Goal: Find contact information: Find contact information

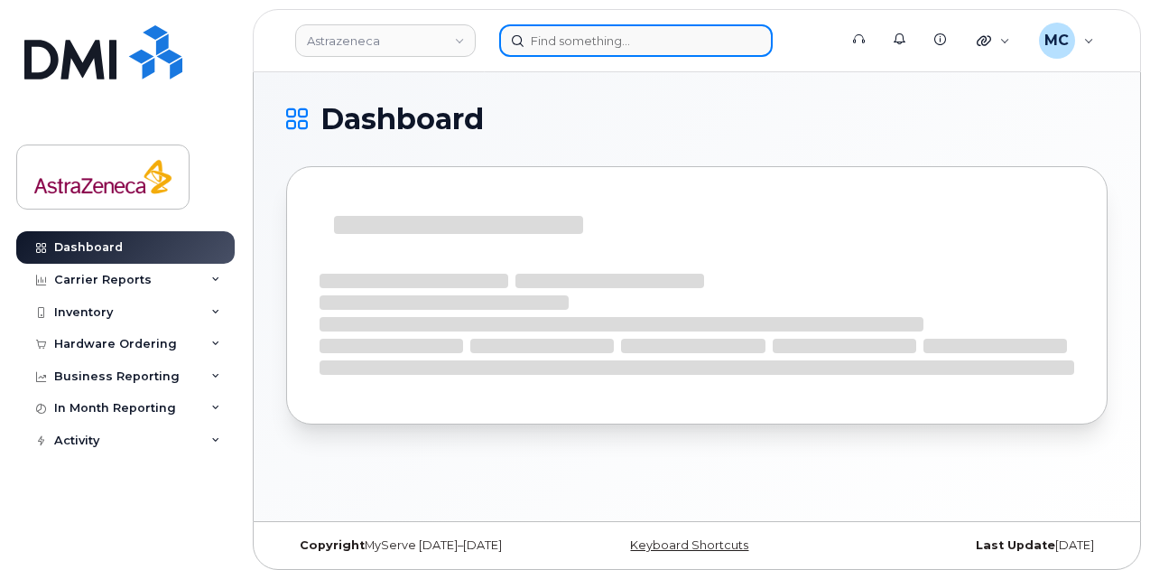
click at [610, 42] on input at bounding box center [636, 40] width 274 height 33
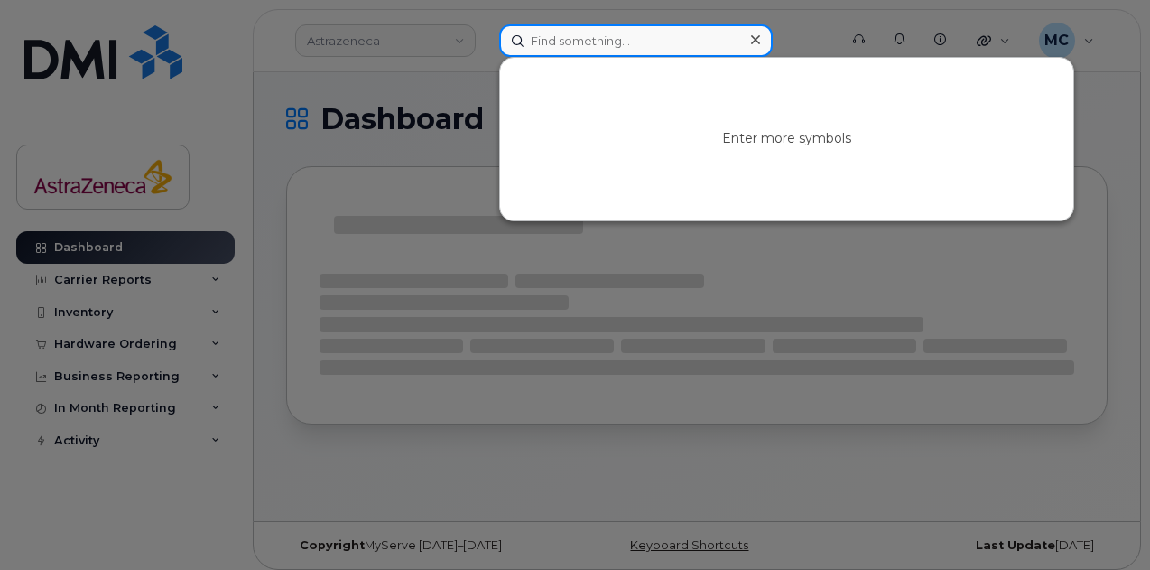
click at [634, 42] on input at bounding box center [636, 40] width 274 height 33
paste input "N"
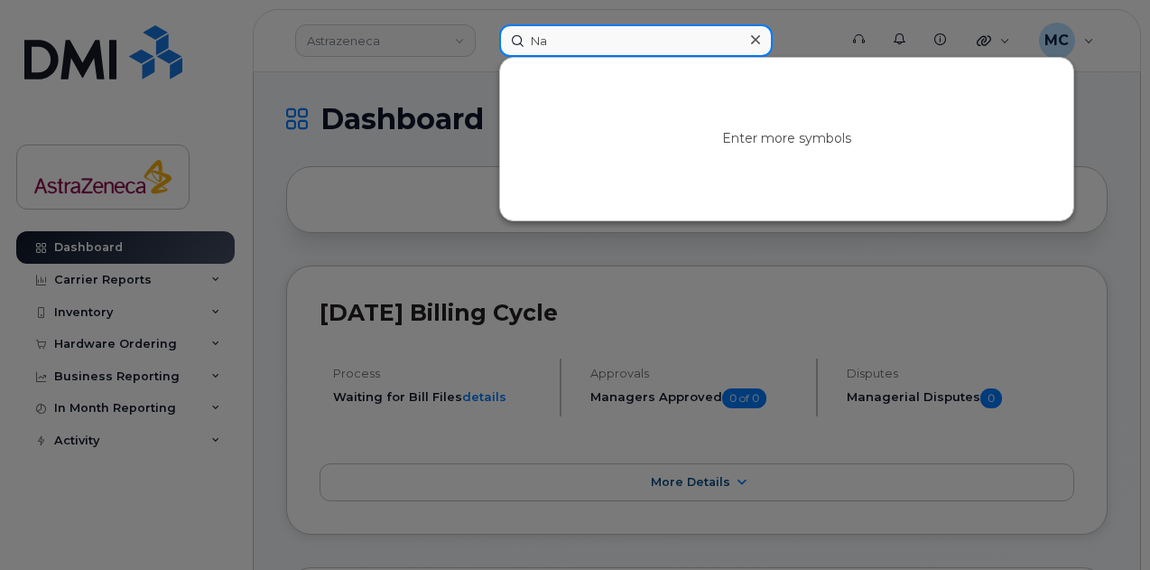
drag, startPoint x: 598, startPoint y: 42, endPoint x: 392, endPoint y: 55, distance: 206.3
click at [485, 39] on div "Na Enter more symbols" at bounding box center [663, 40] width 356 height 33
paste input "[PERSON_NAME]"
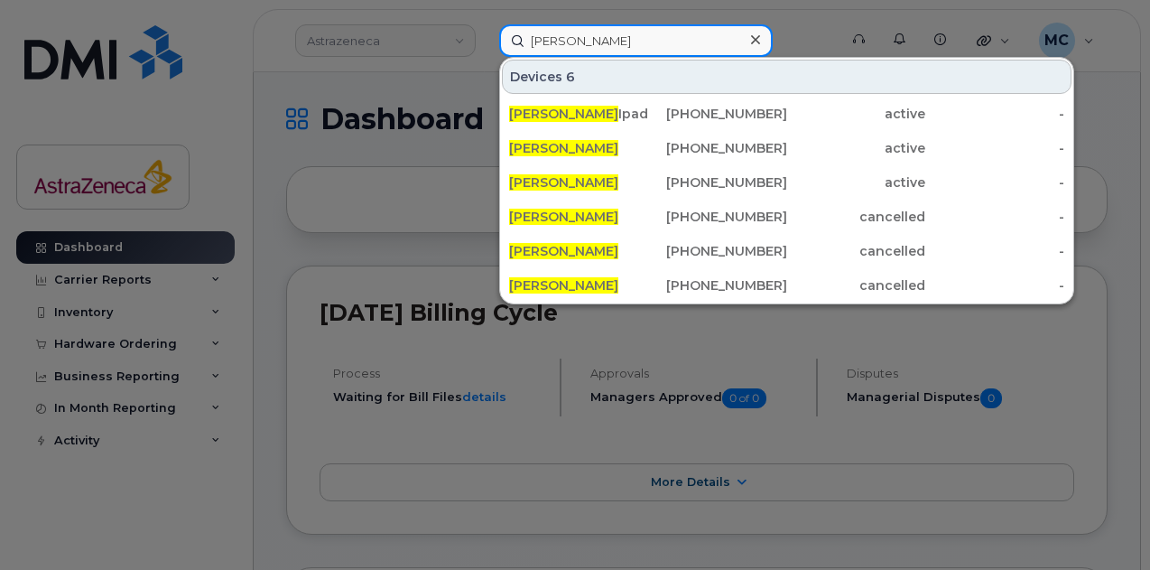
type input "[PERSON_NAME]"
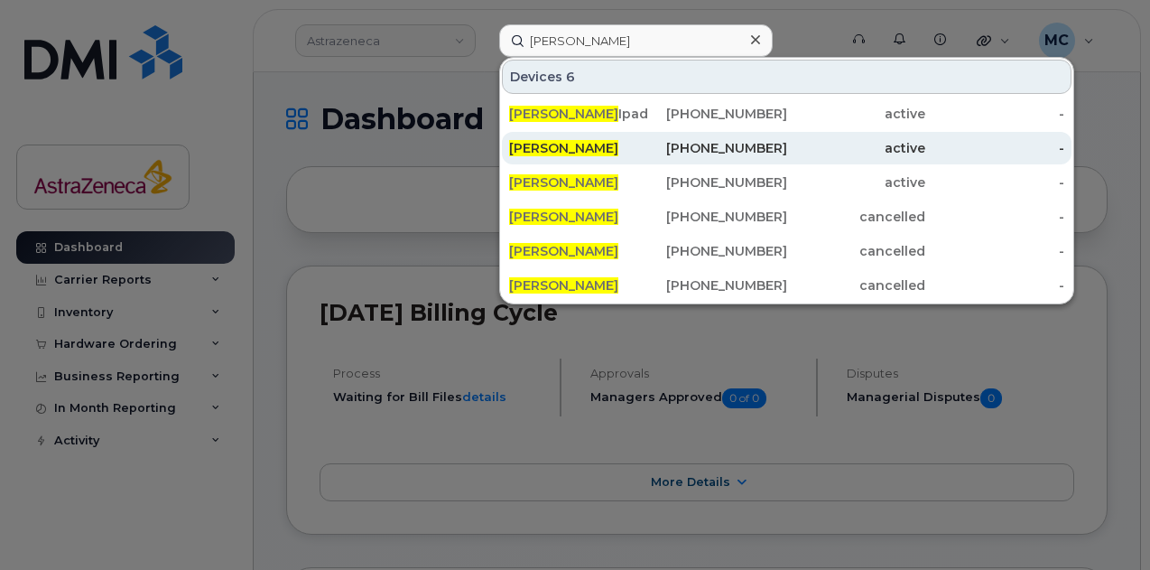
click at [738, 143] on div "905-302-7798" at bounding box center [717, 148] width 139 height 18
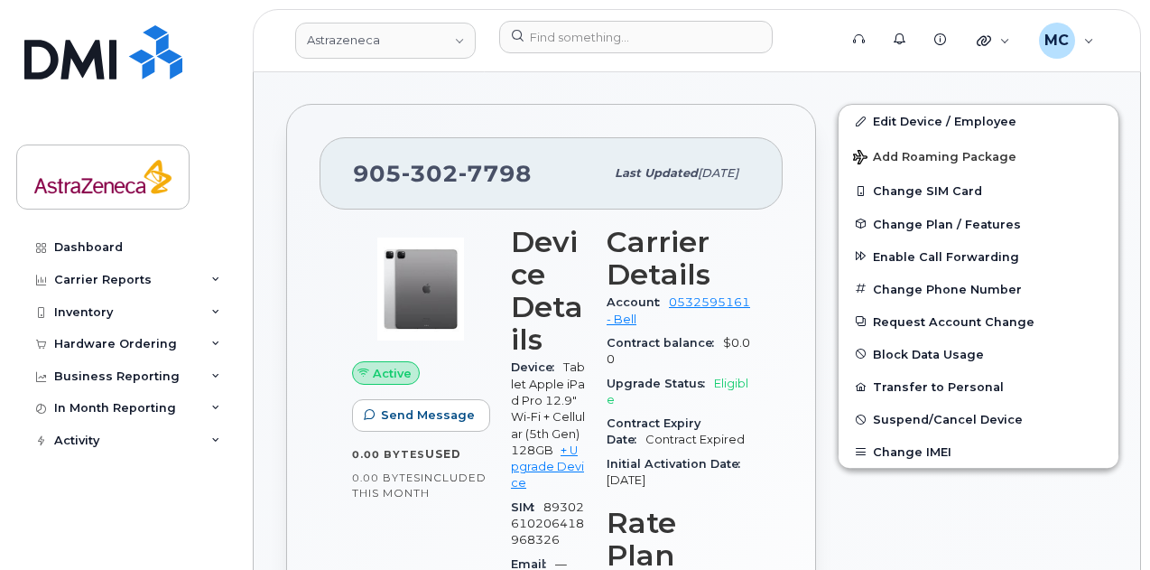
scroll to position [361, 0]
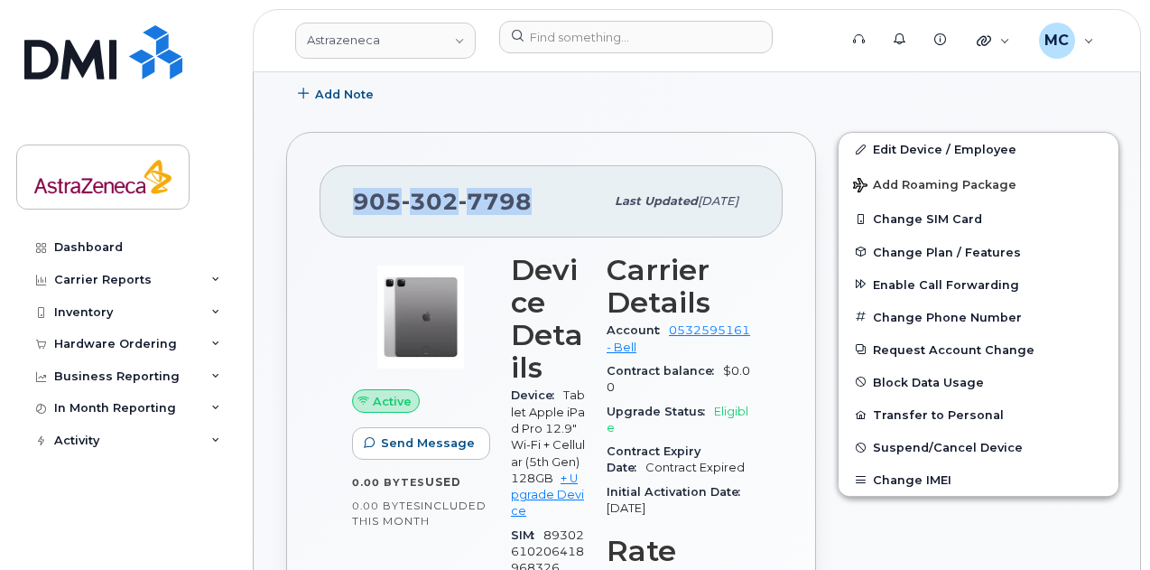
drag, startPoint x: 358, startPoint y: 194, endPoint x: 544, endPoint y: 195, distance: 186.0
click at [544, 195] on div "[PHONE_NUMBER]" at bounding box center [478, 201] width 251 height 38
copy span "[PHONE_NUMBER]"
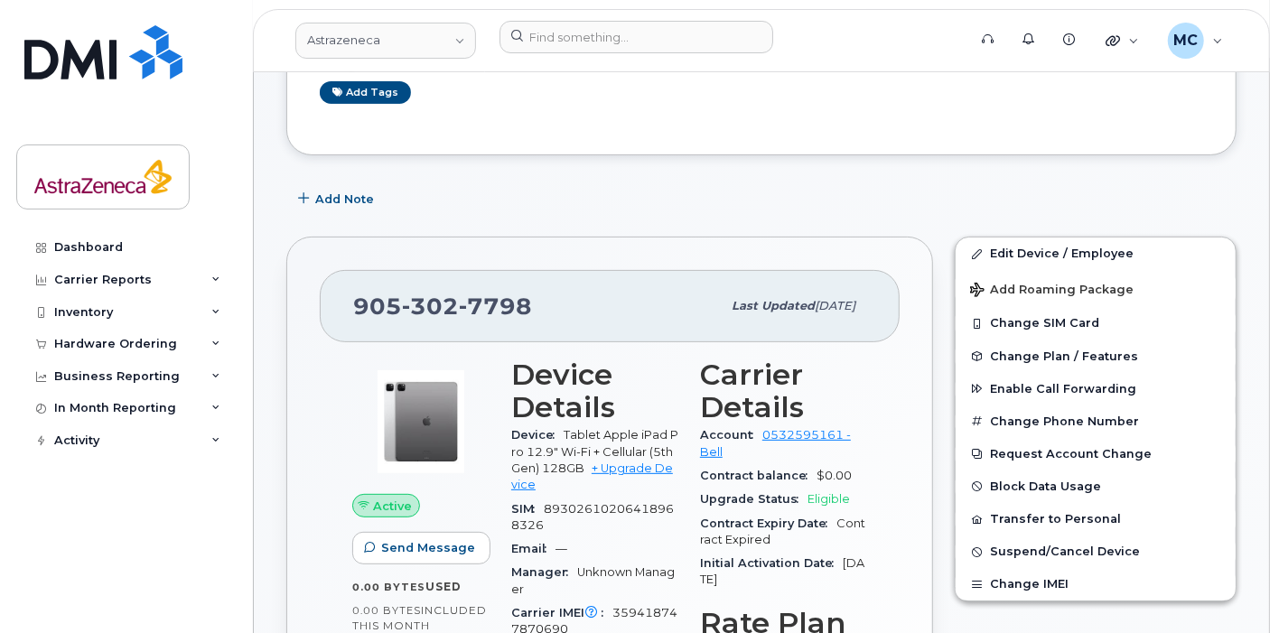
scroll to position [250, 0]
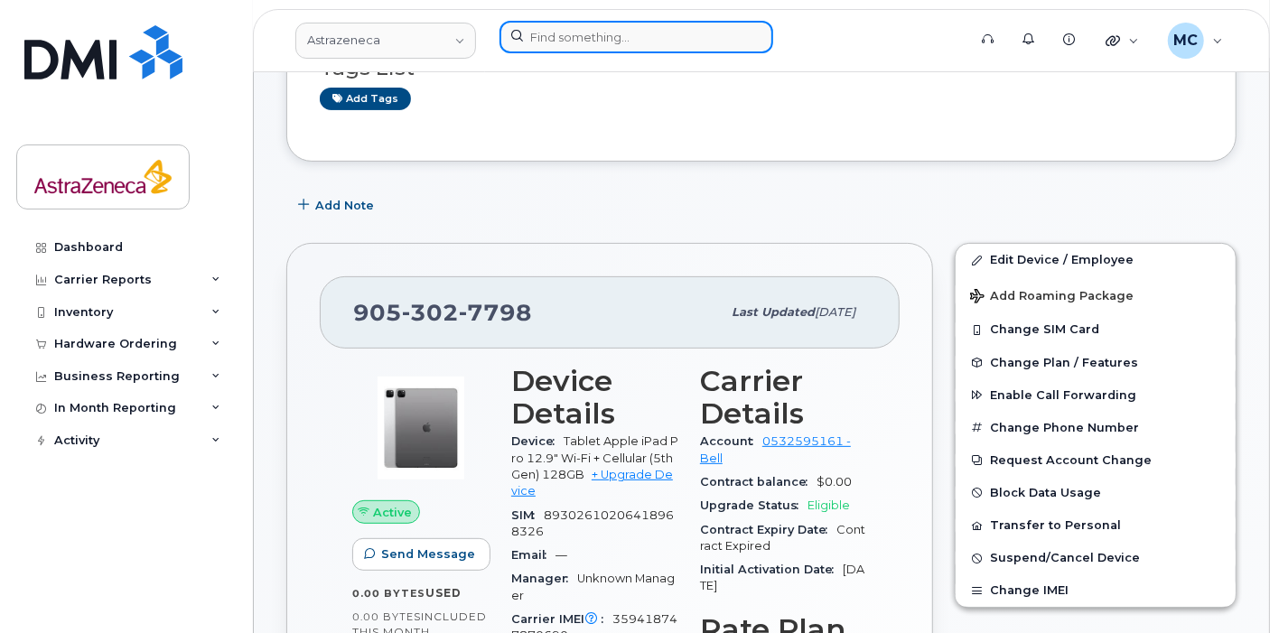
click at [682, 49] on input at bounding box center [636, 37] width 274 height 33
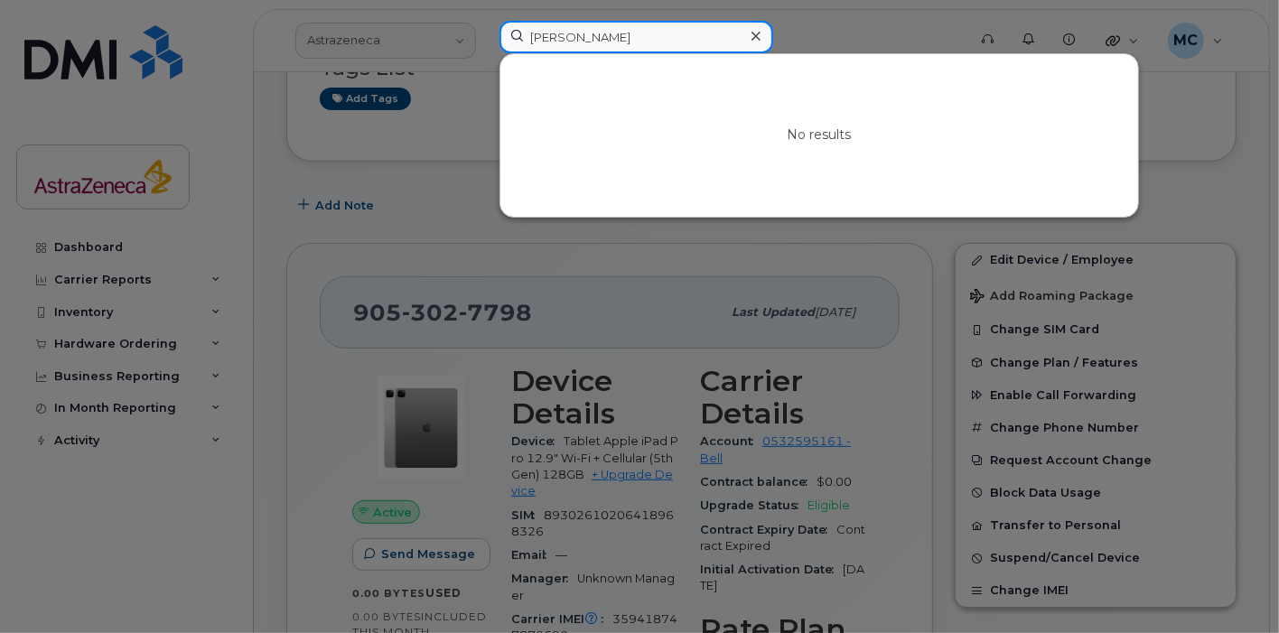
drag, startPoint x: 650, startPoint y: 42, endPoint x: 267, endPoint y: 33, distance: 382.9
click at [485, 35] on div "[PERSON_NAME] No results" at bounding box center [727, 41] width 484 height 40
paste input "SDKCW6Q1FXQ"
drag, startPoint x: 531, startPoint y: 31, endPoint x: 469, endPoint y: 40, distance: 63.0
click at [487, 36] on div "SDKCW6Q1FXQ No results" at bounding box center [727, 41] width 484 height 40
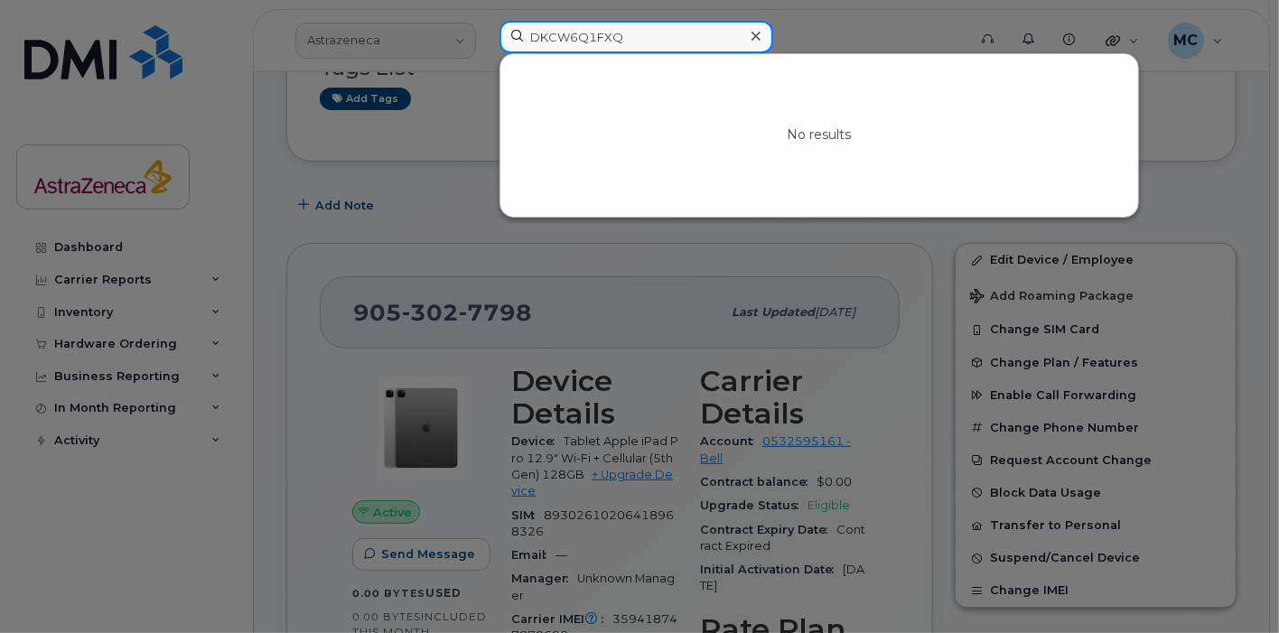
type input "DKCW6Q1FXQ"
click at [761, 38] on div at bounding box center [755, 36] width 26 height 26
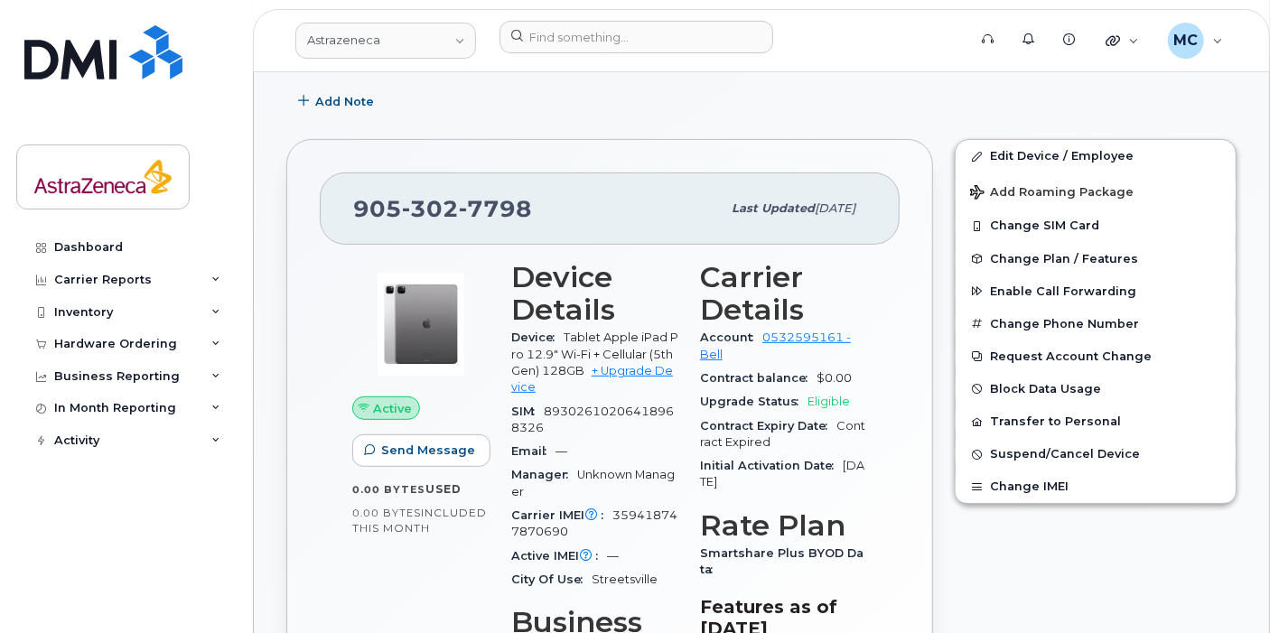
scroll to position [451, 0]
